Goal: Information Seeking & Learning: Learn about a topic

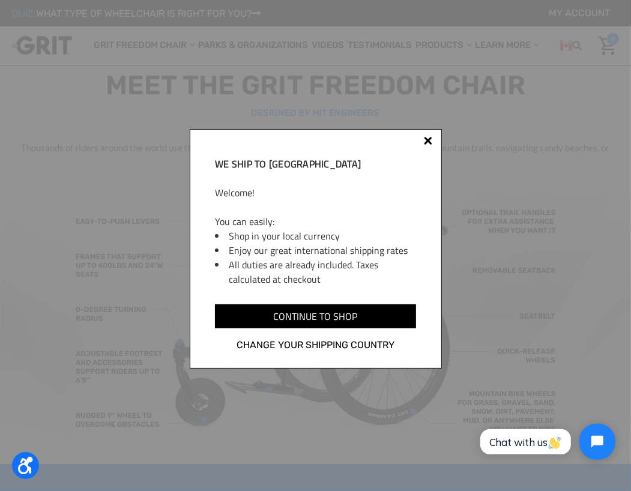
click at [426, 145] on div at bounding box center [428, 143] width 10 height 10
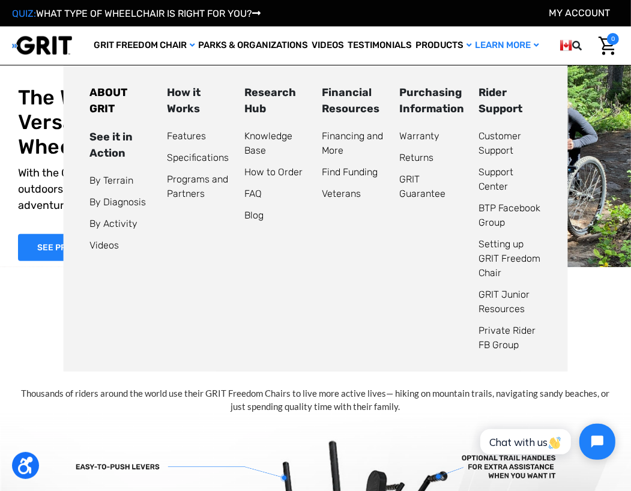
click at [491, 45] on link "Learn More" at bounding box center [507, 45] width 67 height 38
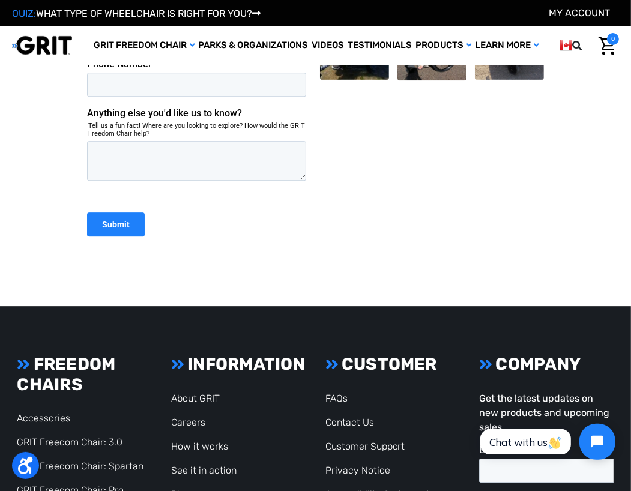
scroll to position [2461, 0]
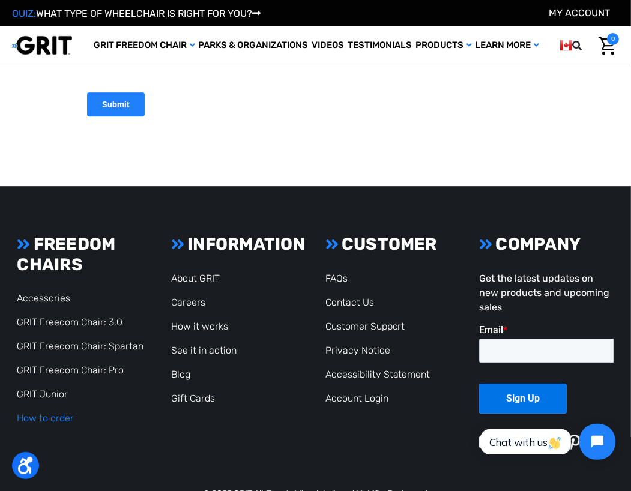
click at [50, 412] on link "How to order" at bounding box center [45, 417] width 57 height 11
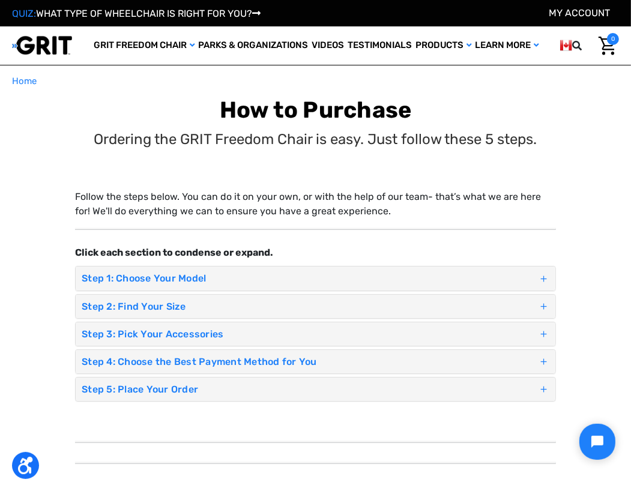
click at [540, 275] on span at bounding box center [543, 278] width 11 height 17
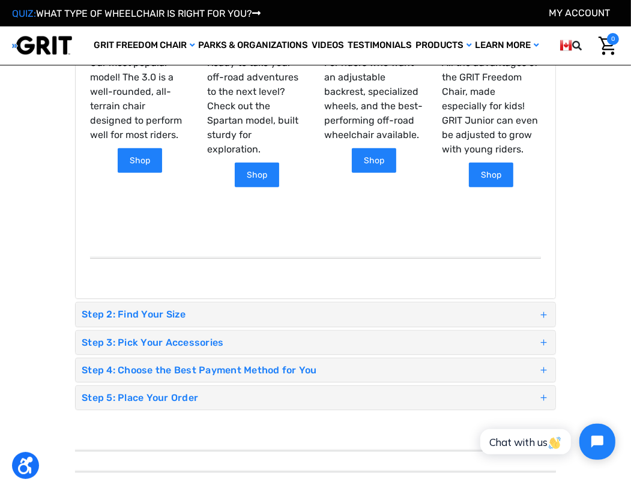
scroll to position [420, 0]
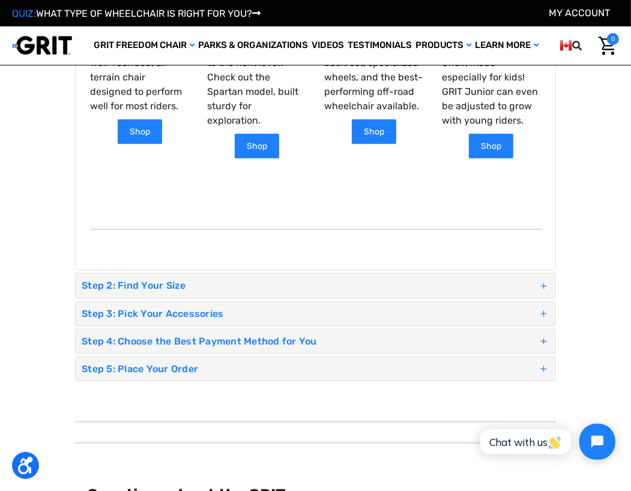
click at [548, 282] on span at bounding box center [543, 285] width 11 height 17
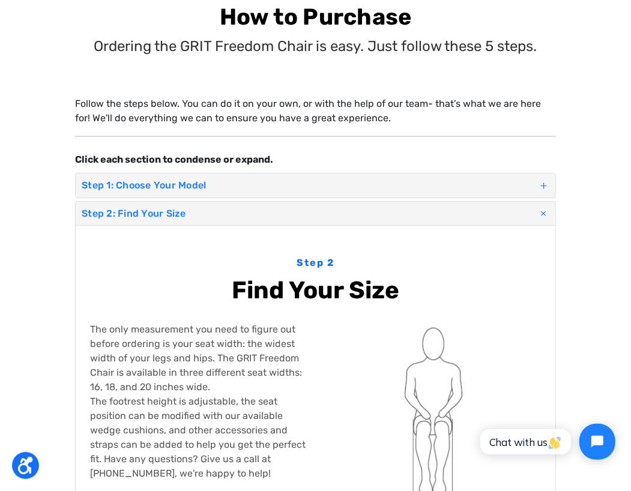
scroll to position [0, 0]
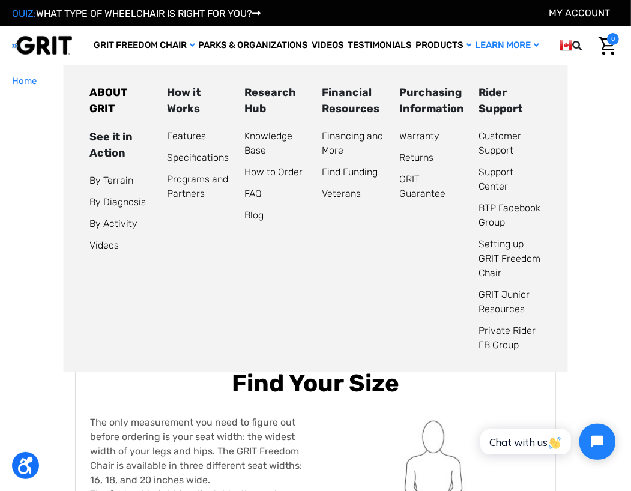
click at [514, 46] on link "Learn More" at bounding box center [507, 45] width 67 height 38
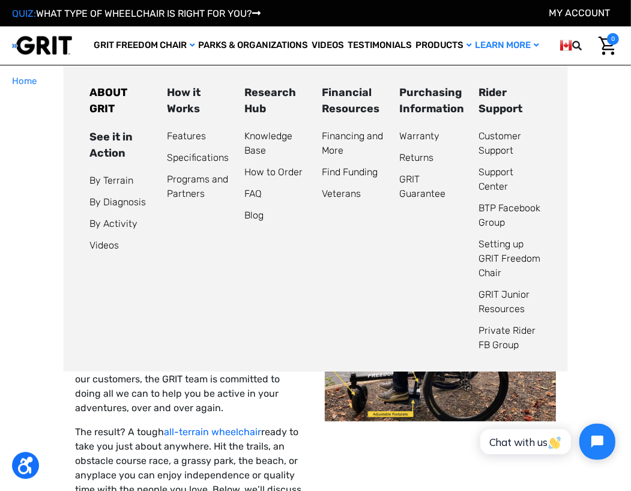
click at [496, 46] on link "Learn More" at bounding box center [507, 45] width 67 height 38
click at [495, 143] on li "Customer Support" at bounding box center [509, 143] width 63 height 29
click at [487, 135] on link "Customer Support" at bounding box center [499, 143] width 43 height 26
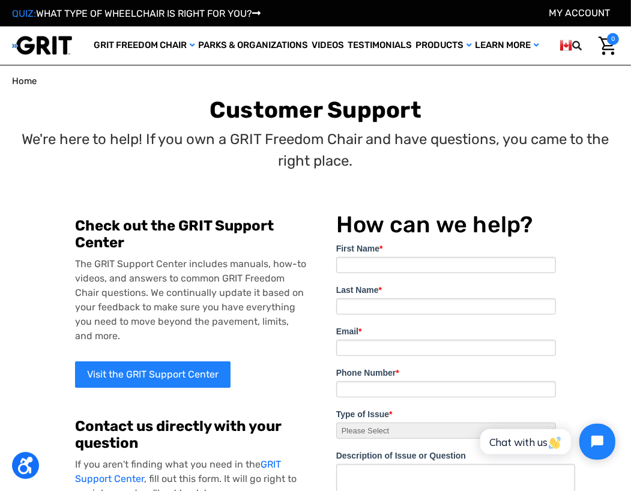
click at [15, 81] on span "Home" at bounding box center [24, 81] width 25 height 11
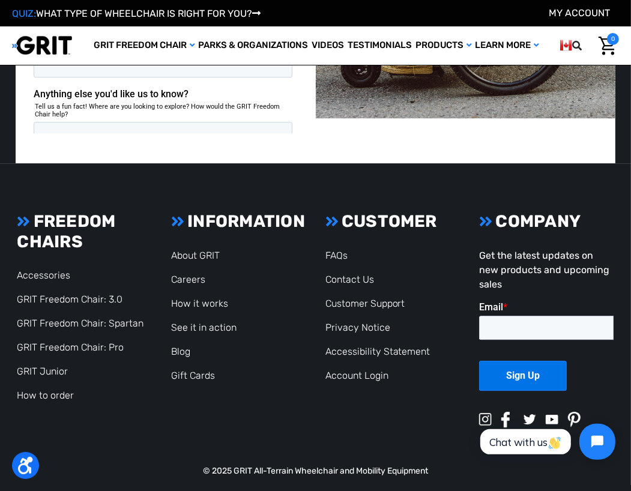
scroll to position [2417, 0]
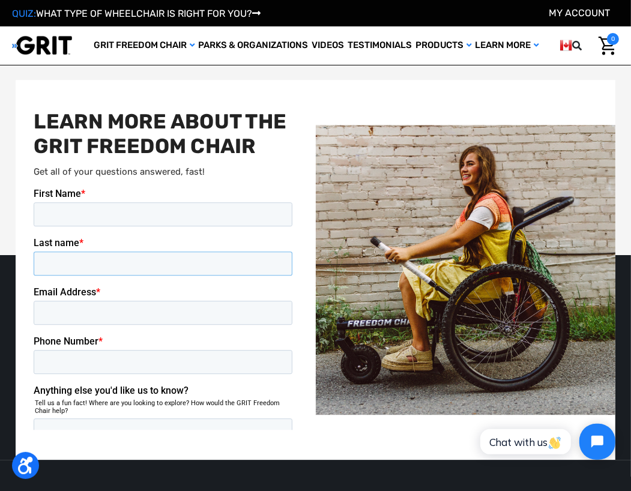
drag, startPoint x: 193, startPoint y: 201, endPoint x: 174, endPoint y: 186, distance: 24.5
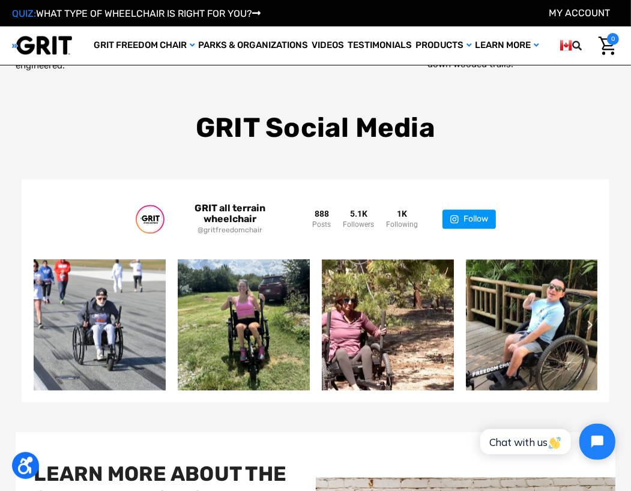
scroll to position [1757, 0]
